Goal: Information Seeking & Learning: Learn about a topic

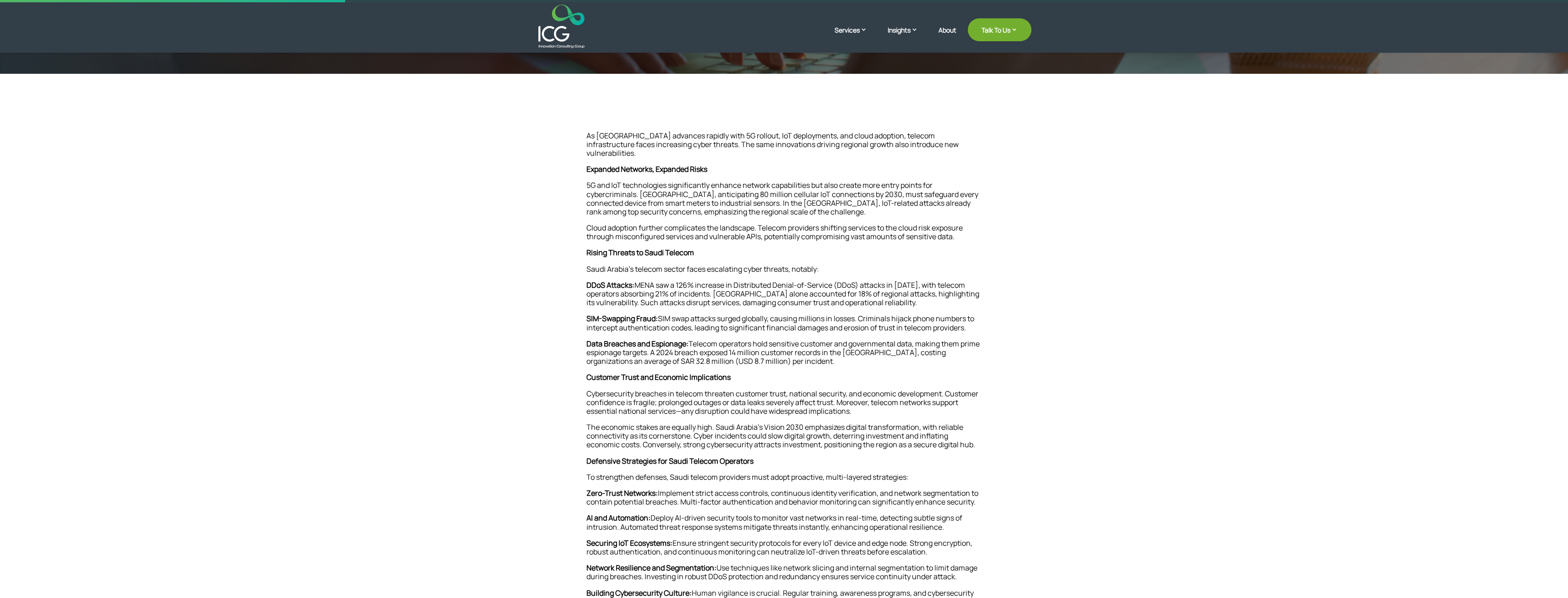
scroll to position [229, 0]
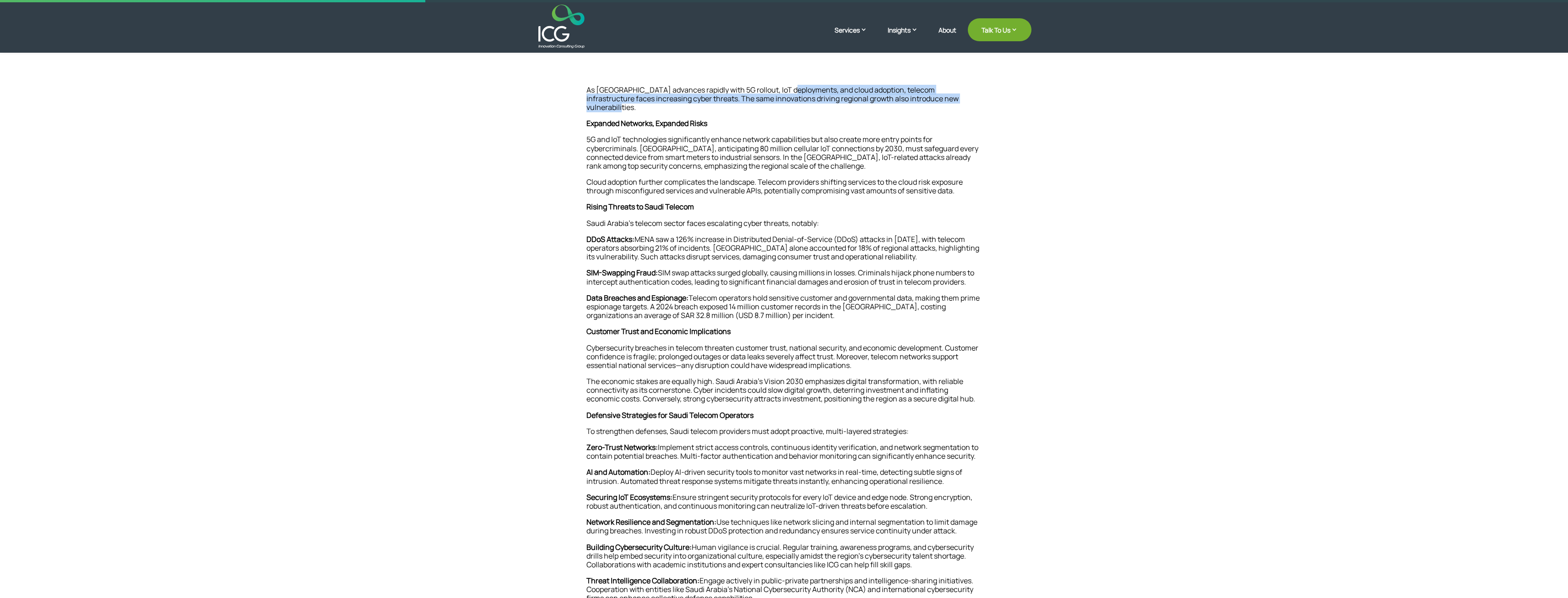
drag, startPoint x: 784, startPoint y: 88, endPoint x: 971, endPoint y: 96, distance: 187.2
click at [971, 96] on p "As [GEOGRAPHIC_DATA] advances rapidly with 5G rollout, IoT deployments, and clo…" at bounding box center [784, 102] width 396 height 34
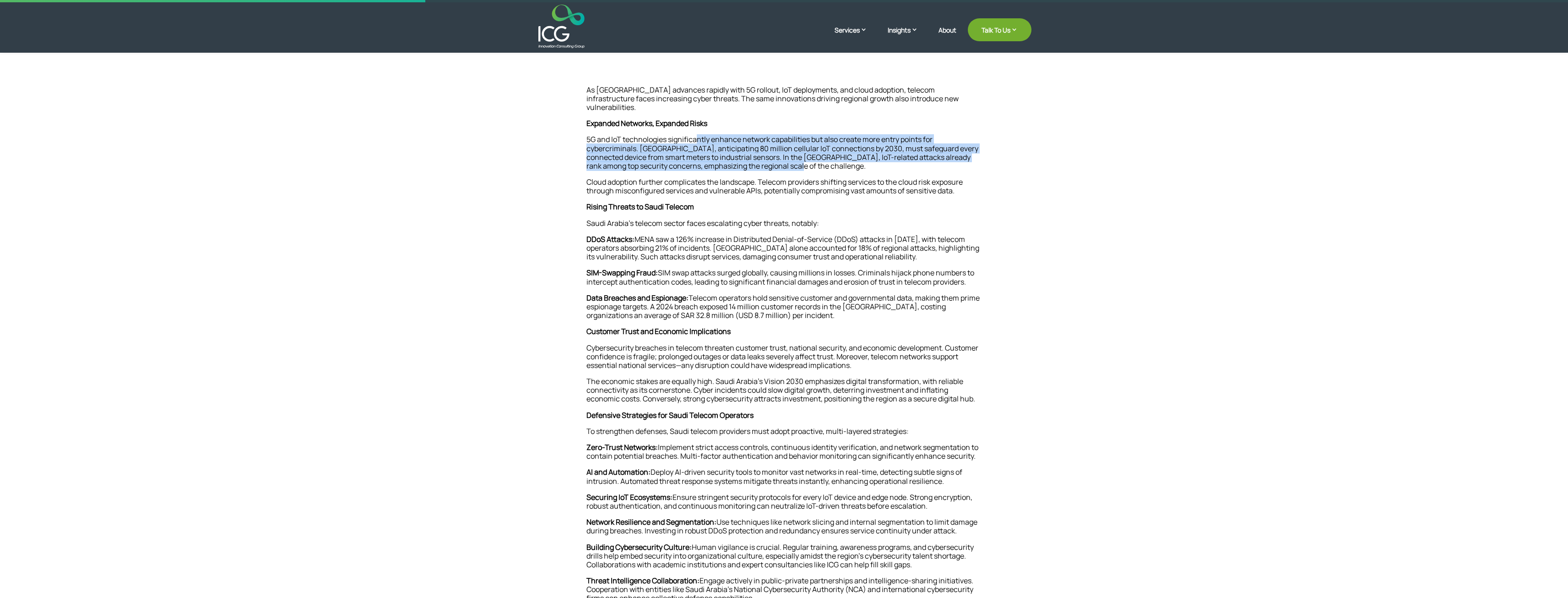
drag, startPoint x: 702, startPoint y: 131, endPoint x: 793, endPoint y: 154, distance: 93.9
click at [793, 154] on p "5G and IoT technologies significantly enhance network capabilities but also cre…" at bounding box center [784, 156] width 396 height 42
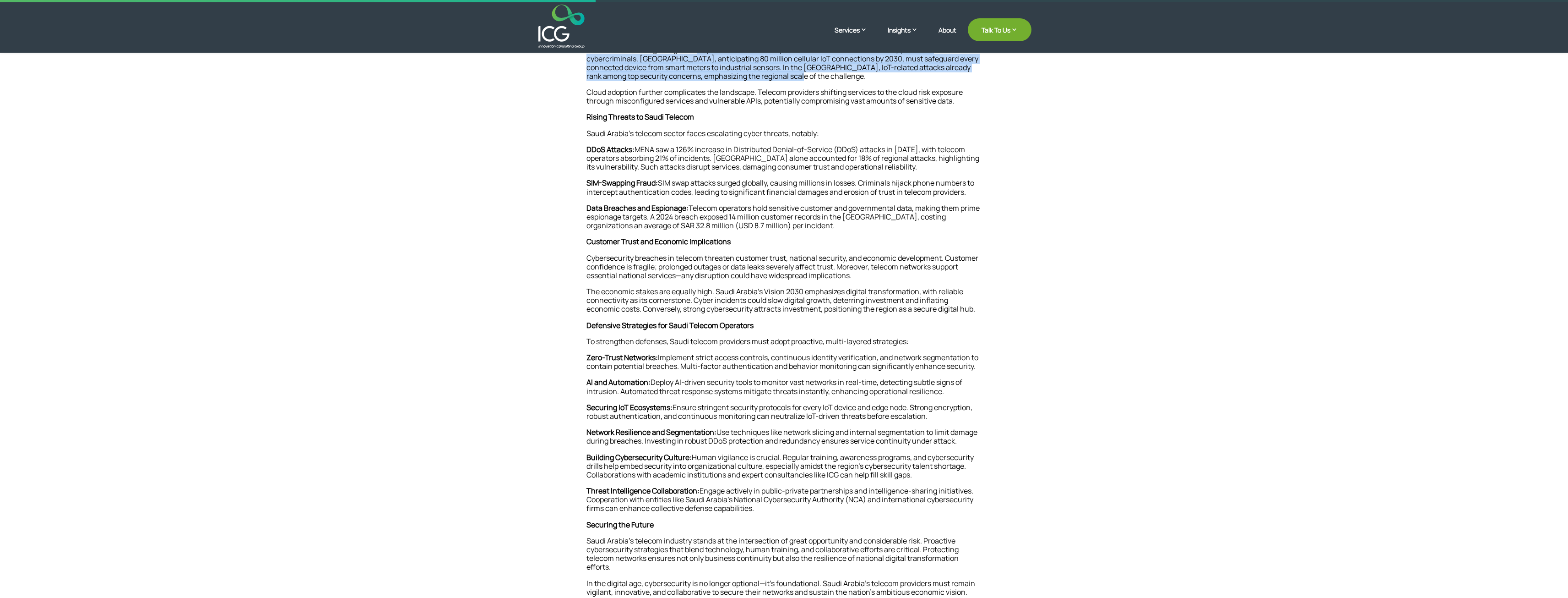
scroll to position [321, 0]
drag, startPoint x: 584, startPoint y: 173, endPoint x: 595, endPoint y: 174, distance: 11.0
click at [591, 174] on div "As [GEOGRAPHIC_DATA] advances rapidly with 5G rollout, IoT deployments, and clo…" at bounding box center [784, 469] width 494 height 1024
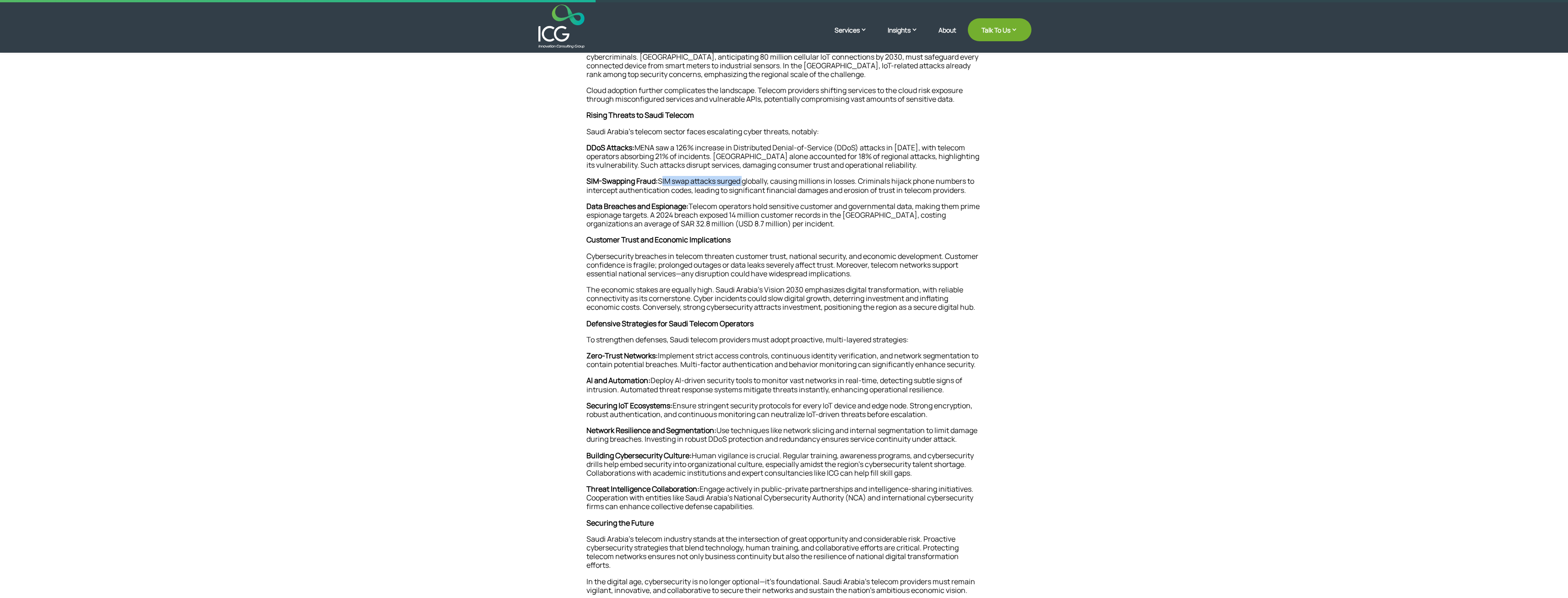
drag, startPoint x: 661, startPoint y: 172, endPoint x: 744, endPoint y: 175, distance: 83.1
click at [744, 177] on p "SIM-Swapping Fraud: SIM swap attacks surged globally, causing millions in losse…" at bounding box center [784, 189] width 396 height 25
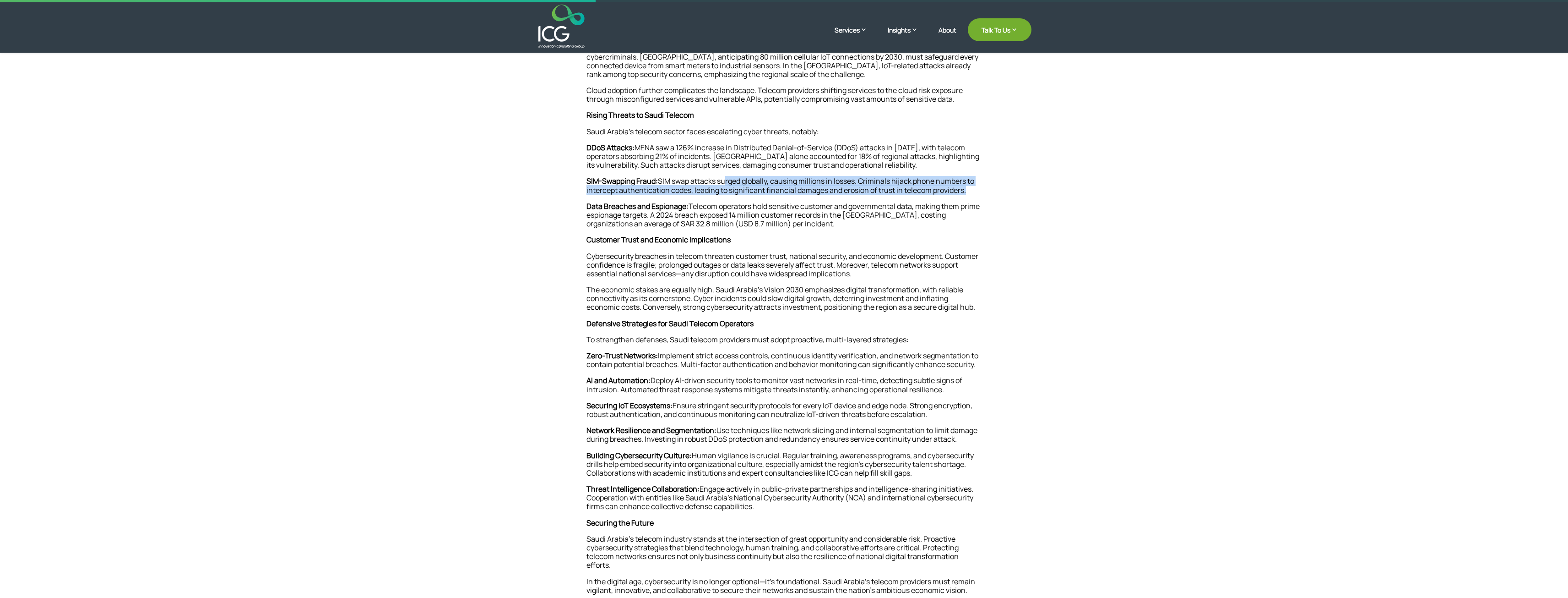
drag, startPoint x: 743, startPoint y: 172, endPoint x: 968, endPoint y: 190, distance: 225.7
click at [968, 190] on p "SIM-Swapping Fraud: SIM swap attacks surged globally, causing millions in losse…" at bounding box center [784, 189] width 396 height 25
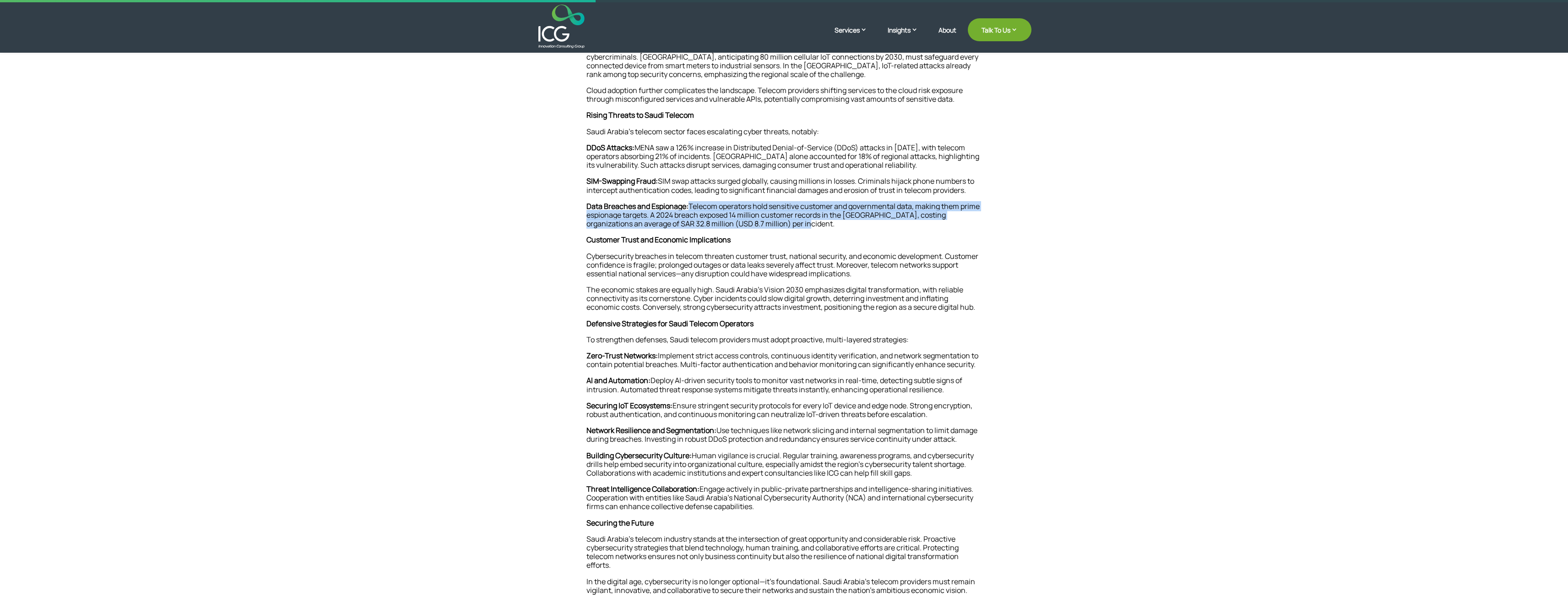
drag, startPoint x: 692, startPoint y: 197, endPoint x: 783, endPoint y: 212, distance: 92.2
click at [783, 212] on p "Data Breaches and Espionage: Telecom operators hold sensitive customer and gove…" at bounding box center [784, 219] width 396 height 34
drag, startPoint x: 785, startPoint y: 216, endPoint x: 694, endPoint y: 195, distance: 93.4
click at [694, 202] on p "Data Breaches and Espionage: Telecom operators hold sensitive customer and gove…" at bounding box center [784, 219] width 396 height 34
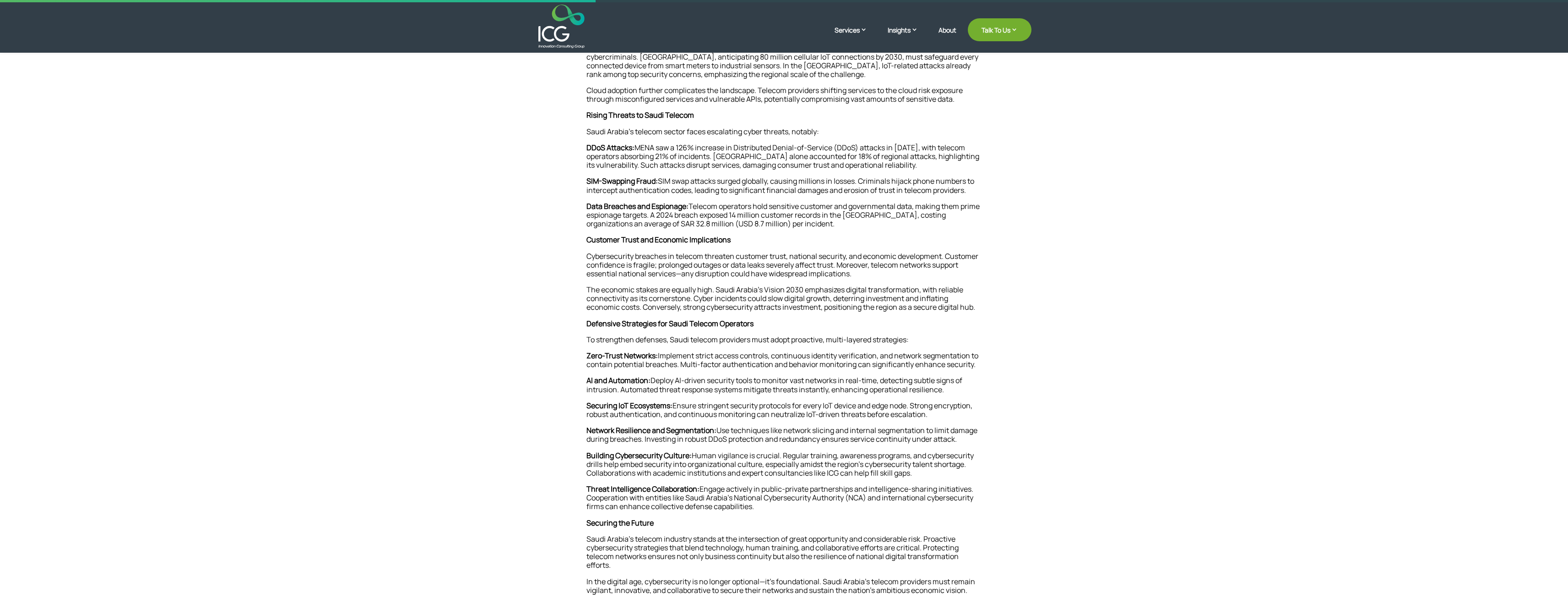
click at [636, 240] on p "Customer Trust and Economic Implications" at bounding box center [784, 243] width 396 height 16
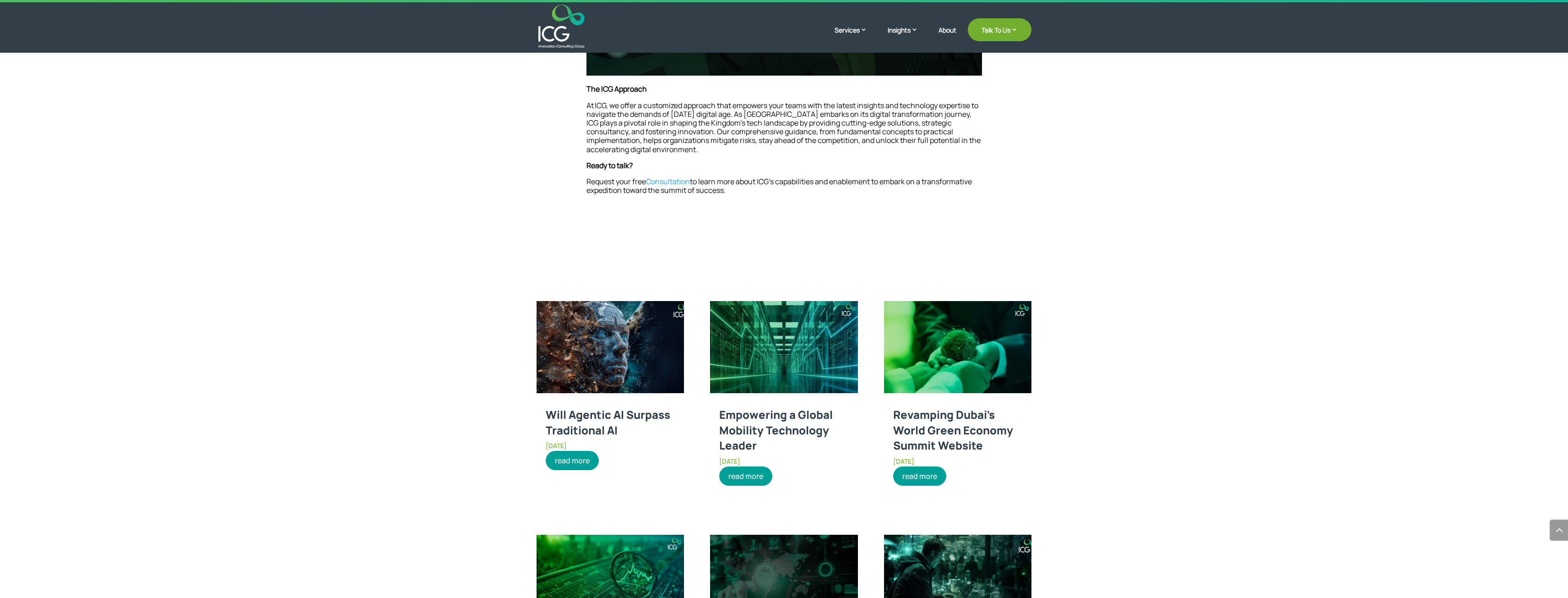
scroll to position [778, 0]
